Goal: Information Seeking & Learning: Learn about a topic

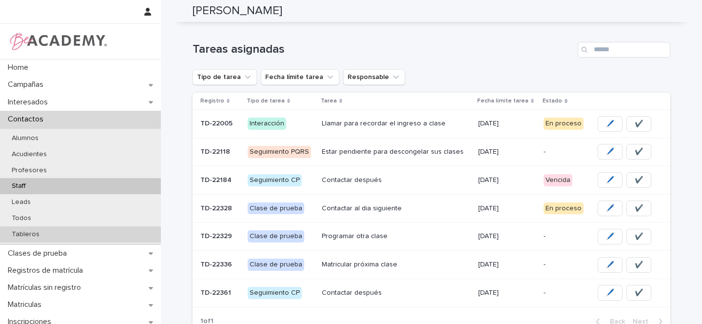
scroll to position [2, 0]
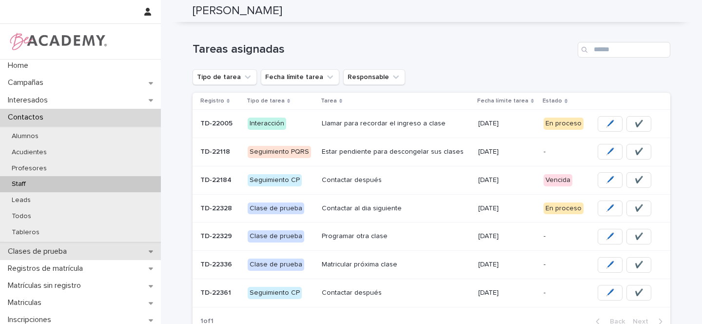
click at [153, 248] on div "Clases de prueba" at bounding box center [80, 251] width 161 height 17
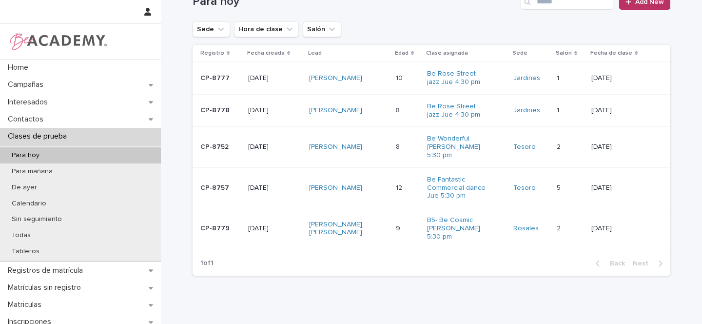
scroll to position [145, 0]
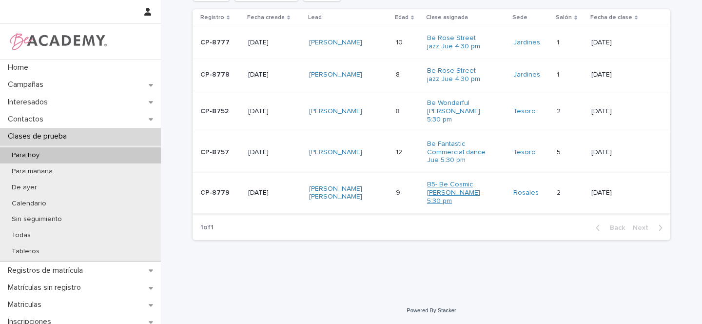
click at [447, 186] on link "B5- Be Cosmic [PERSON_NAME] 5:30 pm" at bounding box center [457, 192] width 61 height 24
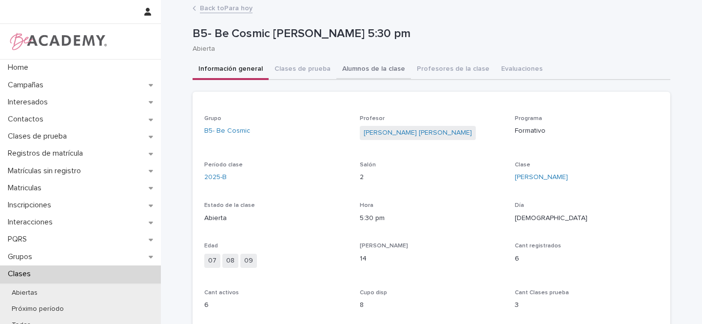
drag, startPoint x: 368, startPoint y: 68, endPoint x: 364, endPoint y: 78, distance: 11.1
click at [368, 68] on button "Alumnos de la clase" at bounding box center [373, 69] width 75 height 20
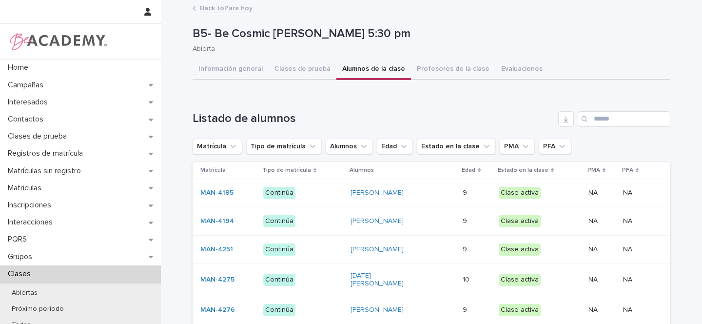
click at [225, 10] on link "Back to Para hoy" at bounding box center [226, 7] width 53 height 11
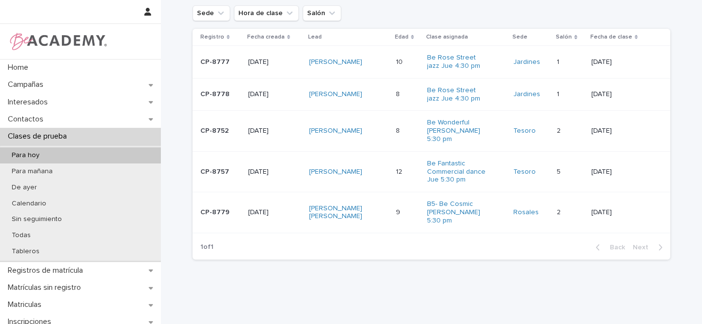
scroll to position [145, 0]
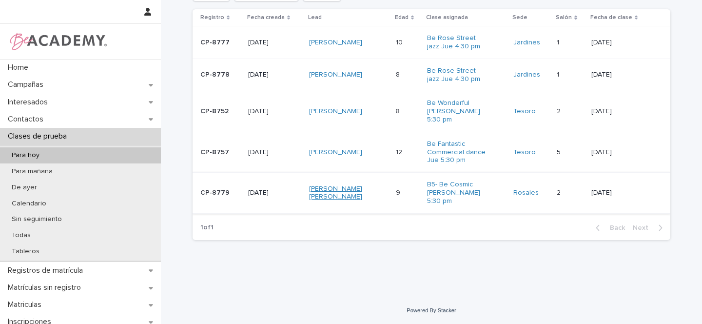
click at [317, 190] on link "[PERSON_NAME] [PERSON_NAME]" at bounding box center [339, 193] width 61 height 17
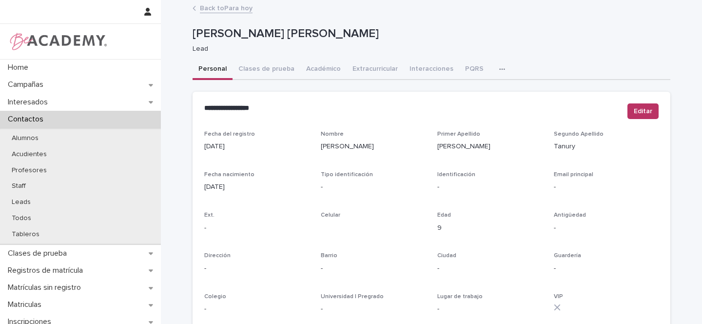
scroll to position [402, 0]
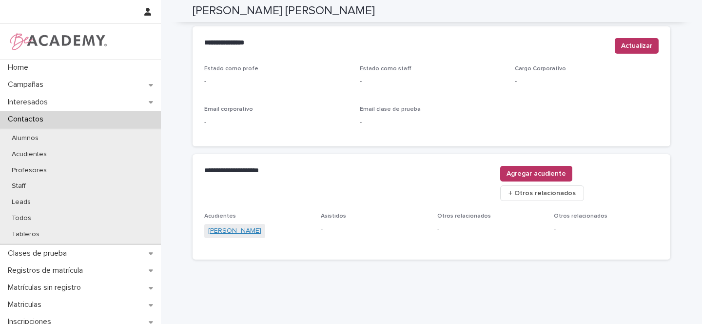
click at [219, 226] on link "[PERSON_NAME]" at bounding box center [234, 231] width 53 height 10
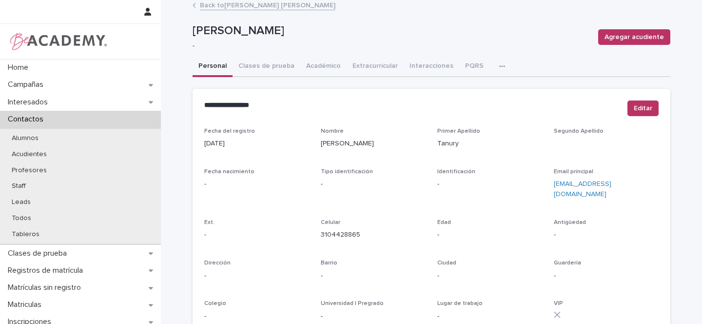
scroll to position [17, 0]
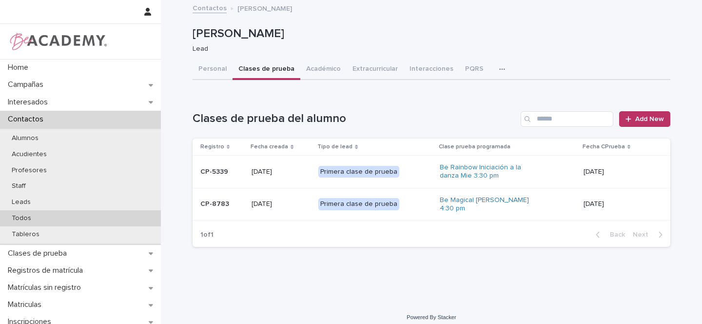
click at [38, 219] on div "Todos" at bounding box center [80, 218] width 161 height 16
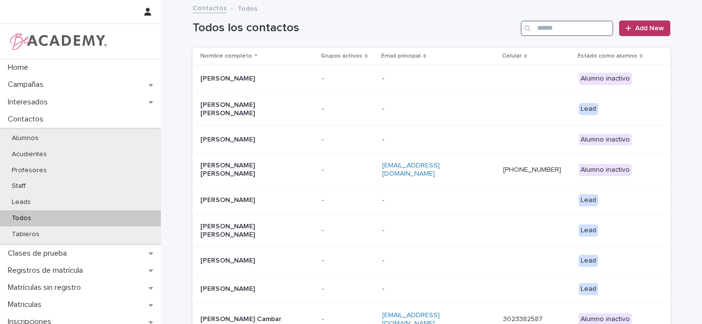
click at [549, 29] on input "Search" at bounding box center [567, 28] width 93 height 16
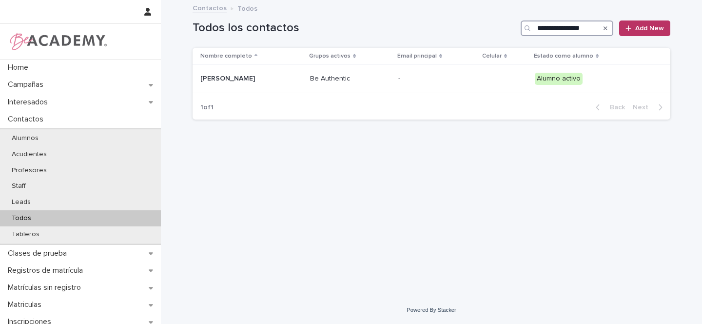
scroll to position [0, 6]
type input "**********"
click at [293, 78] on p "Martina Jaramillo Carmona" at bounding box center [248, 79] width 97 height 8
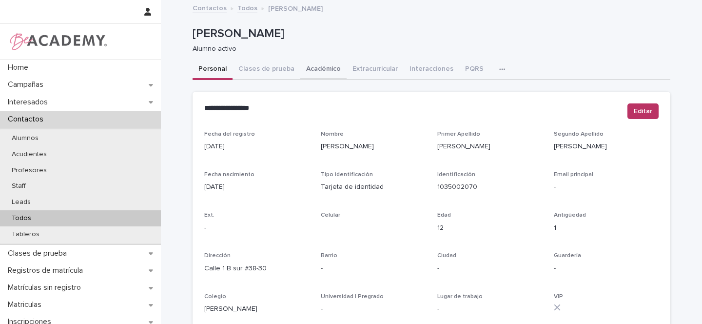
click at [317, 68] on button "Académico" at bounding box center [323, 69] width 46 height 20
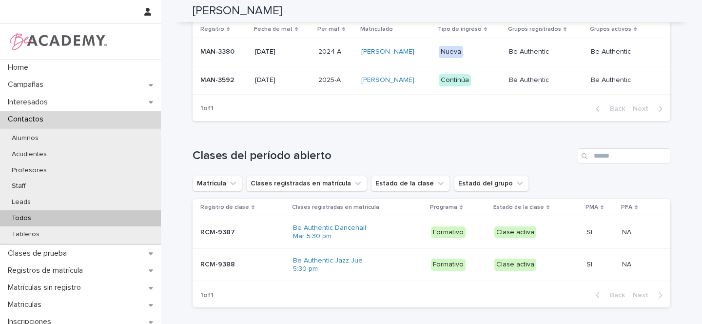
scroll to position [350, 0]
